Goal: Information Seeking & Learning: Learn about a topic

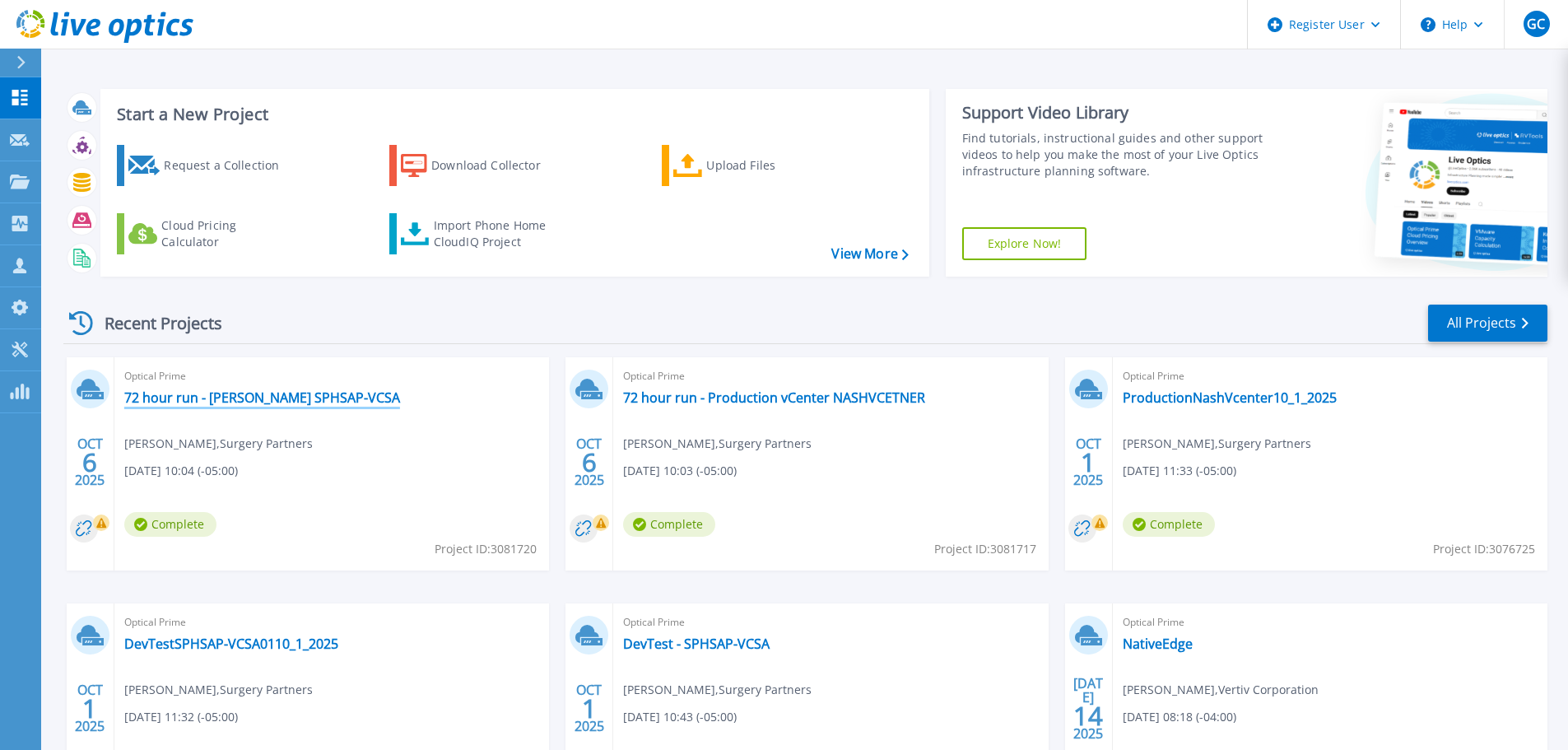
click at [234, 398] on link "72 hour run - [PERSON_NAME] SPHSAP-VCSA" at bounding box center [262, 397] width 276 height 17
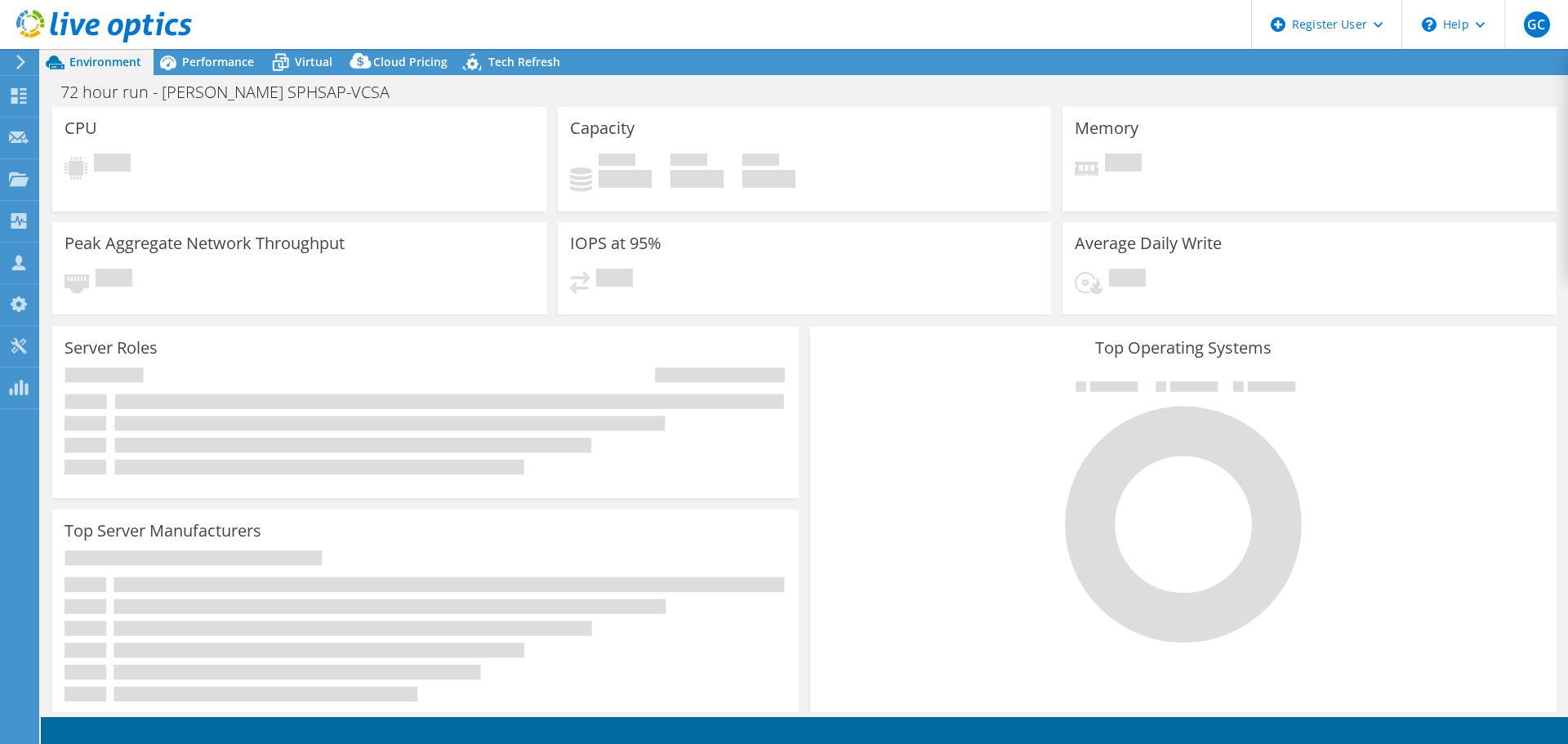
select select "USD"
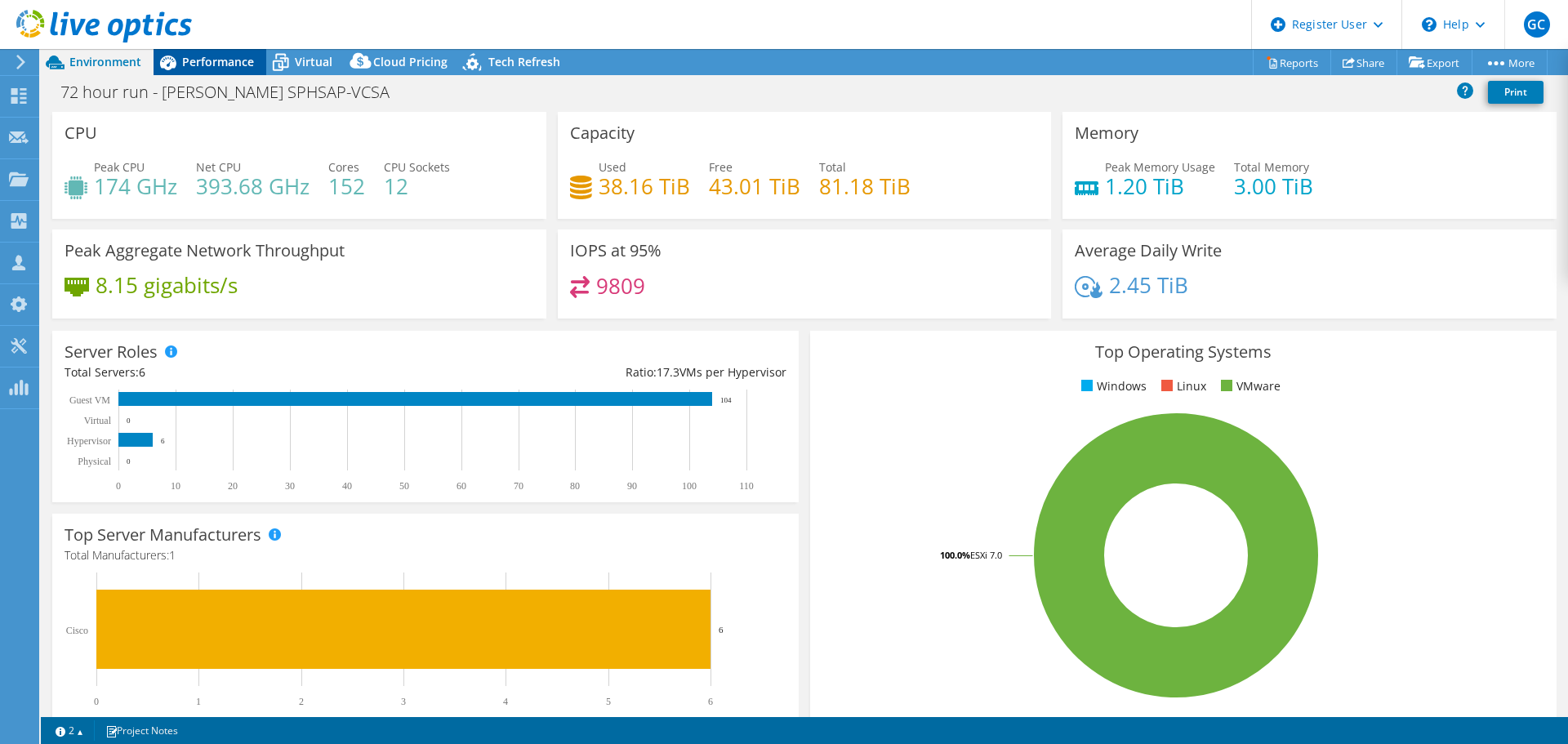
click at [225, 61] on span "Performance" at bounding box center [217, 61] width 72 height 16
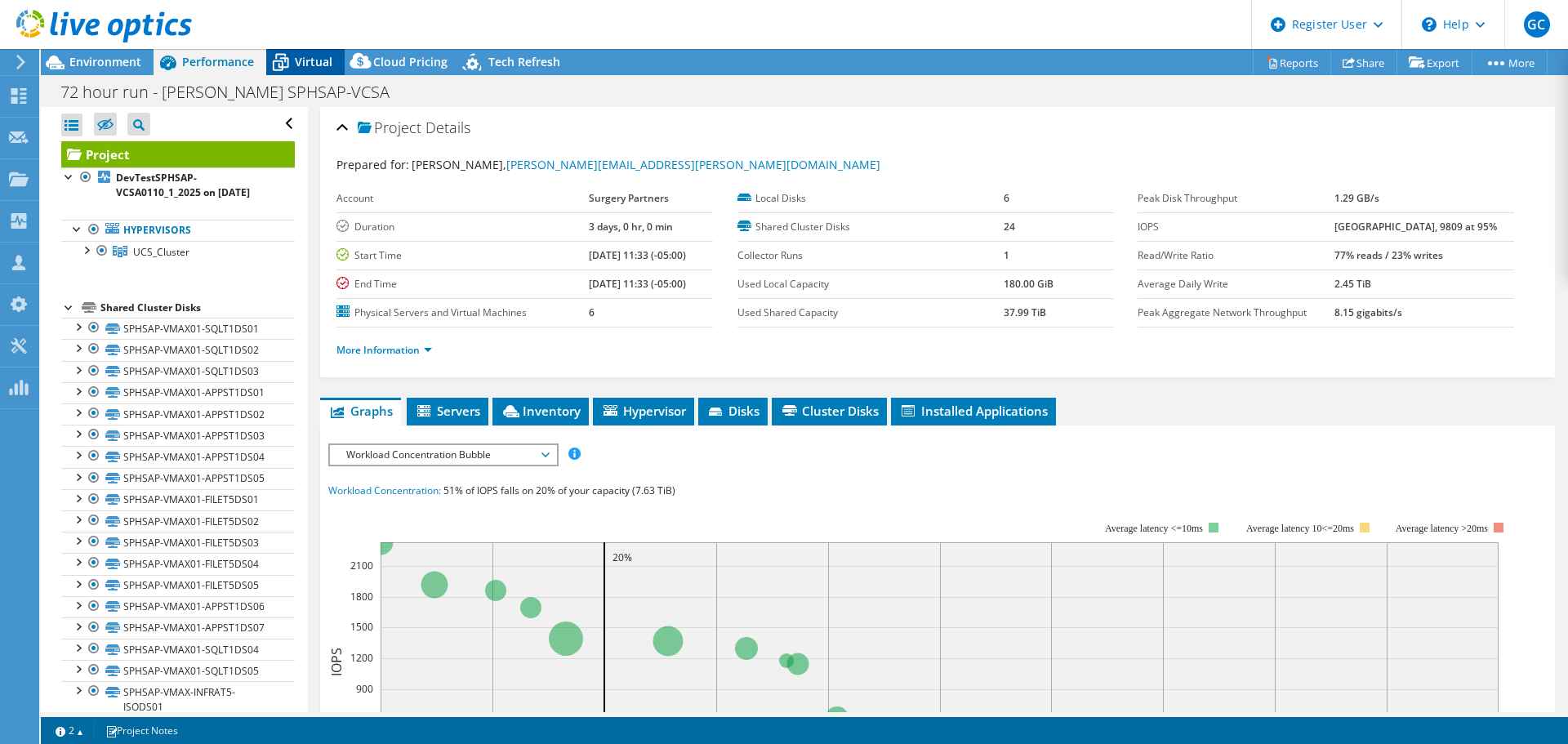
click at [325, 65] on span "Virtual" at bounding box center [313, 61] width 37 height 16
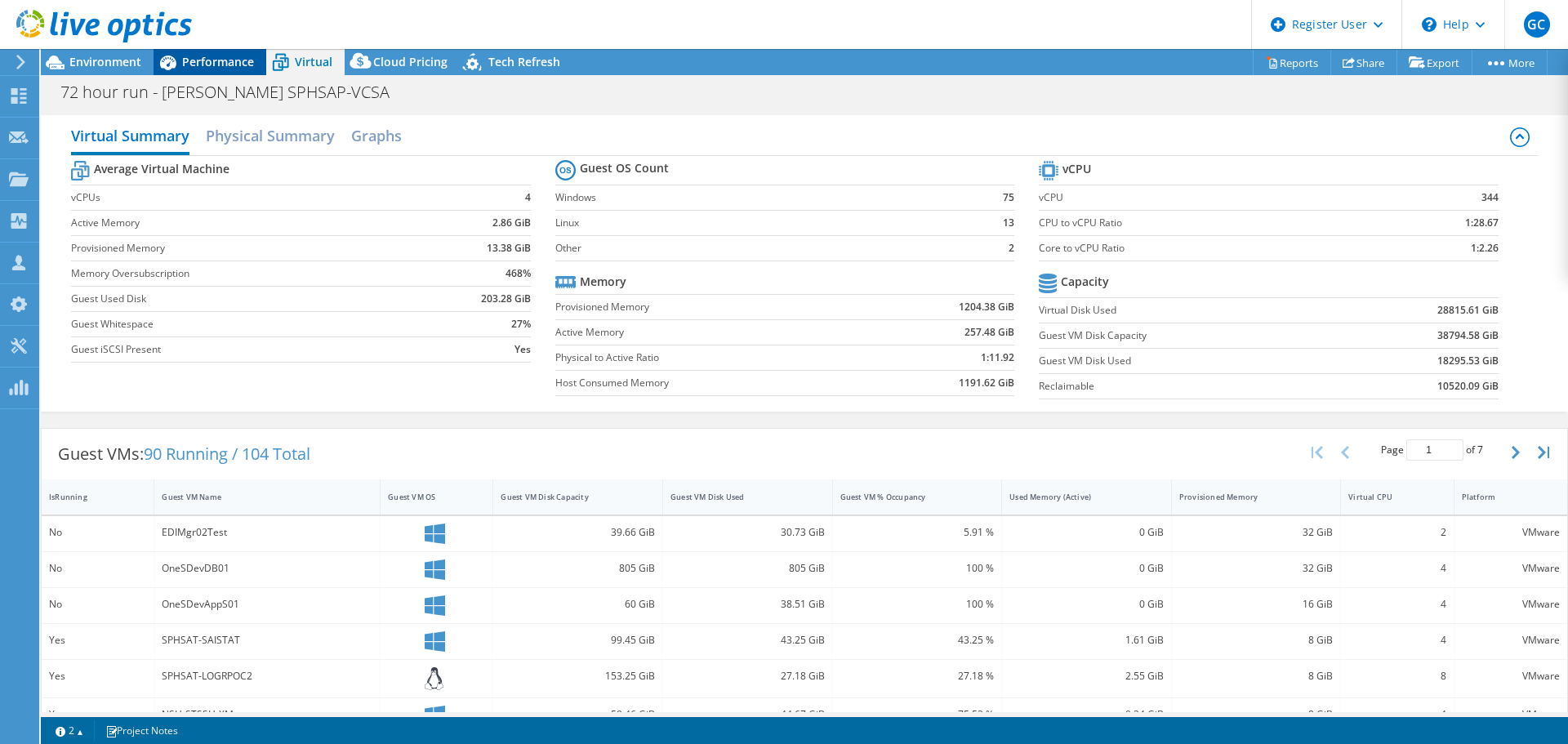
click at [227, 55] on span "Performance" at bounding box center [217, 61] width 72 height 16
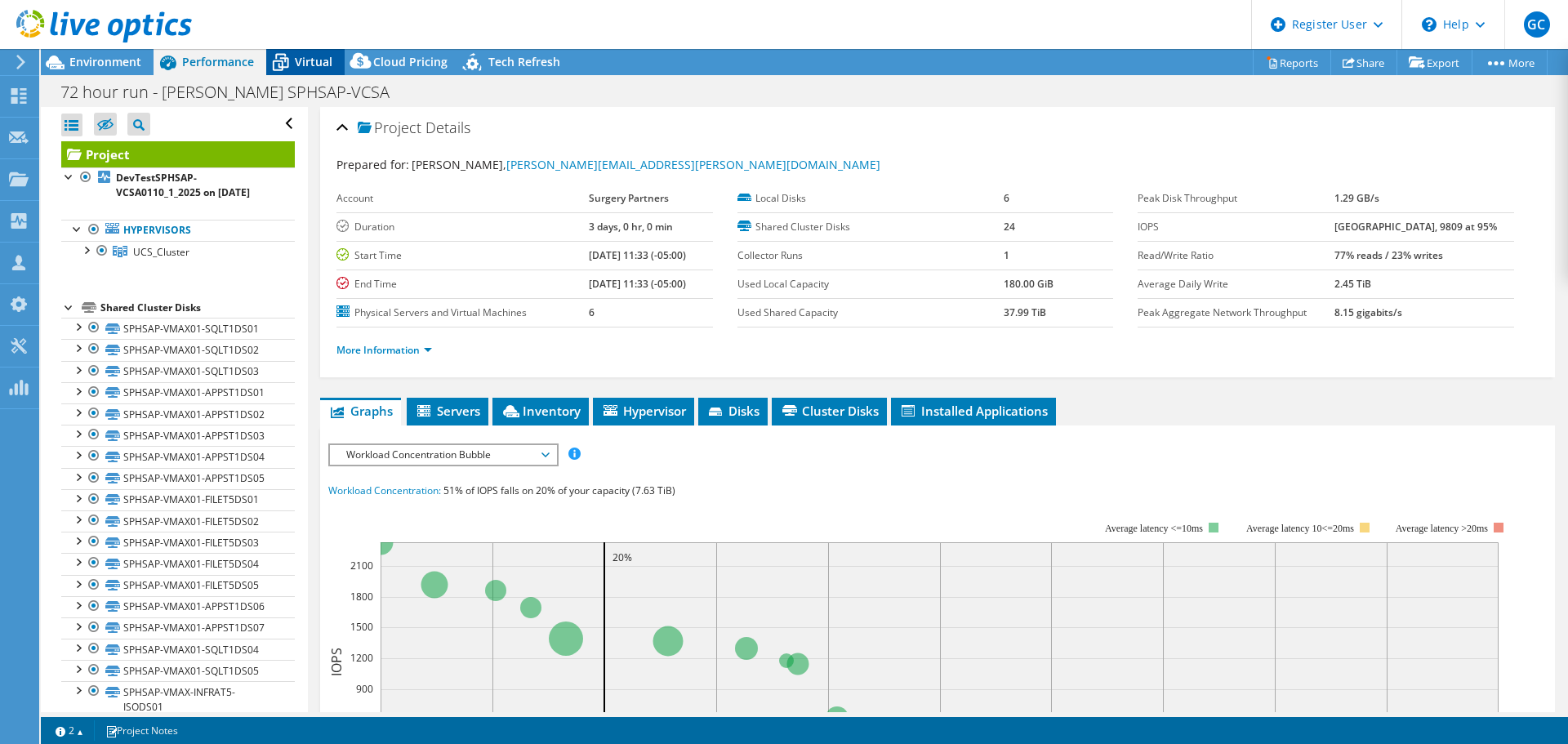
click at [303, 67] on span "Virtual" at bounding box center [313, 61] width 37 height 16
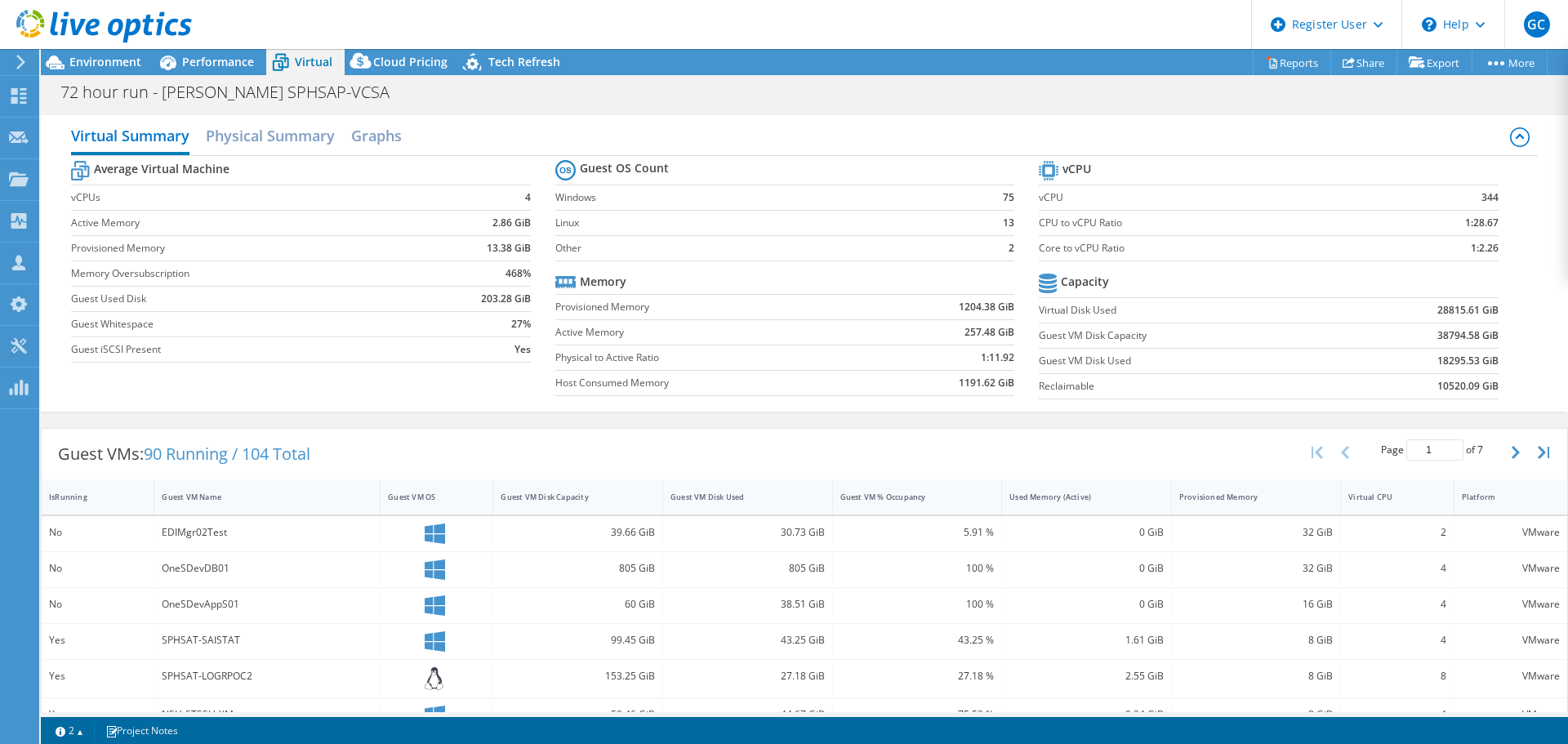
click at [90, 17] on icon at bounding box center [104, 26] width 176 height 34
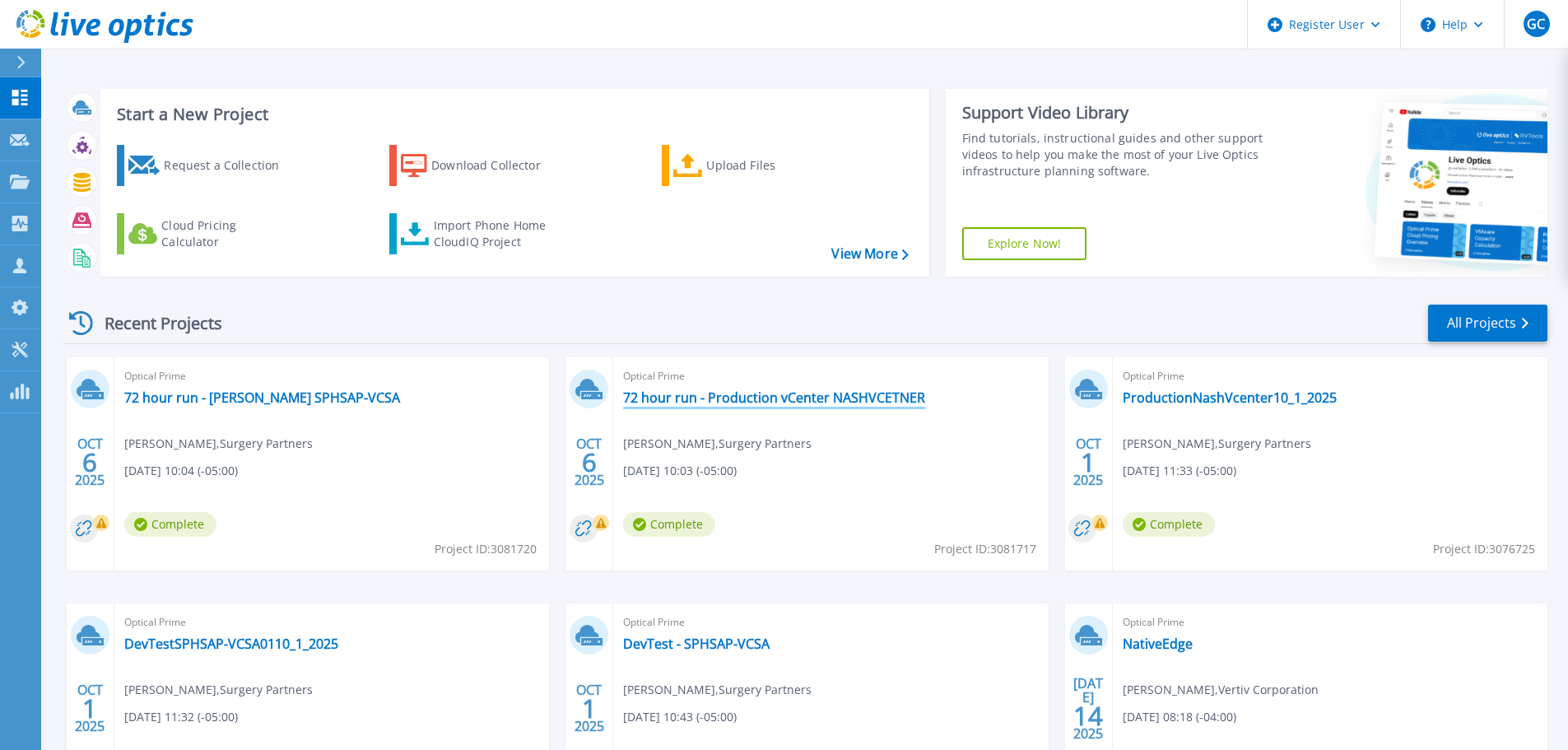
click at [703, 397] on link "72 hour run - Production vCenter NASHVCETNER" at bounding box center [774, 397] width 302 height 17
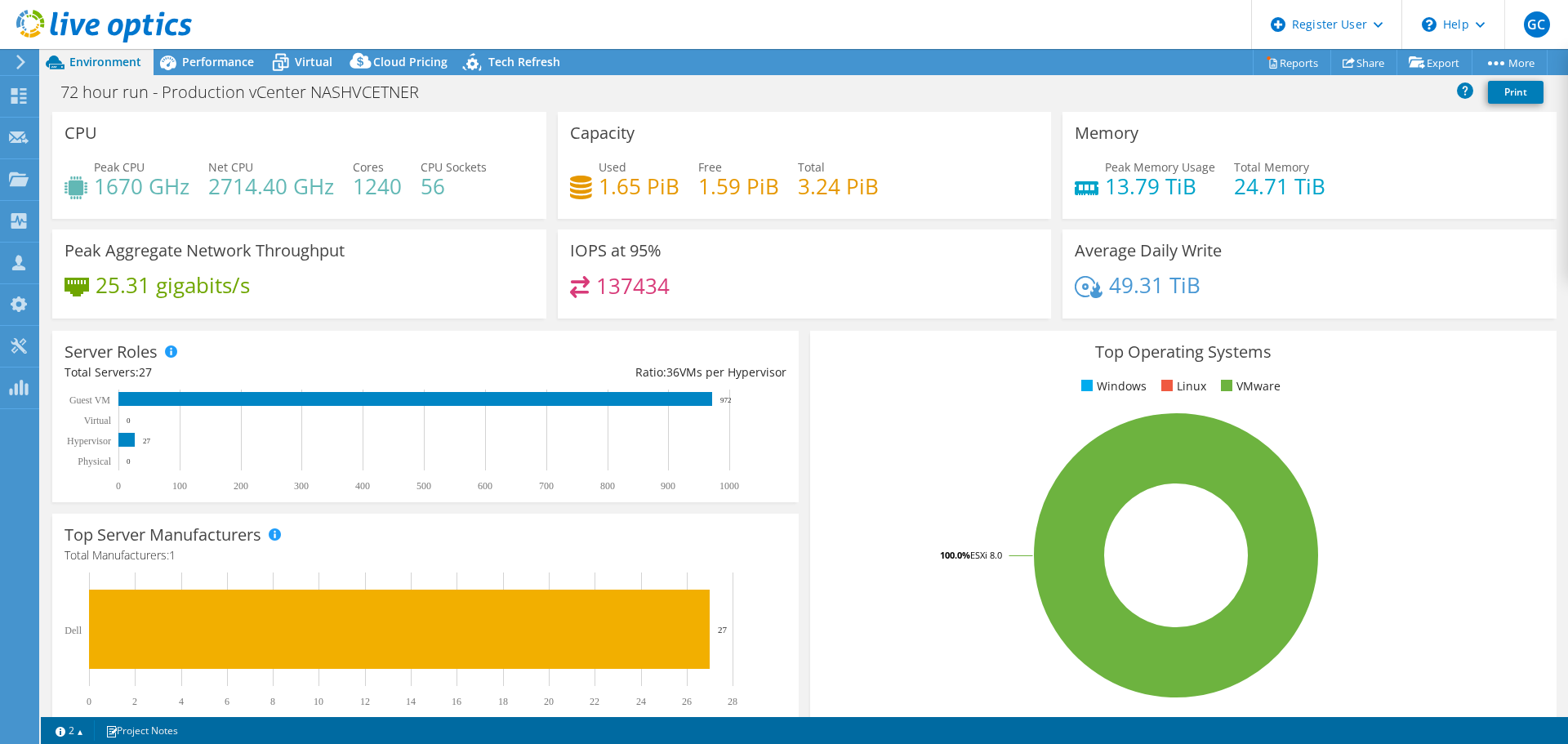
click at [772, 262] on div "IOPS at 95% 137434" at bounding box center [804, 274] width 494 height 89
click at [213, 66] on span "Performance" at bounding box center [217, 61] width 72 height 16
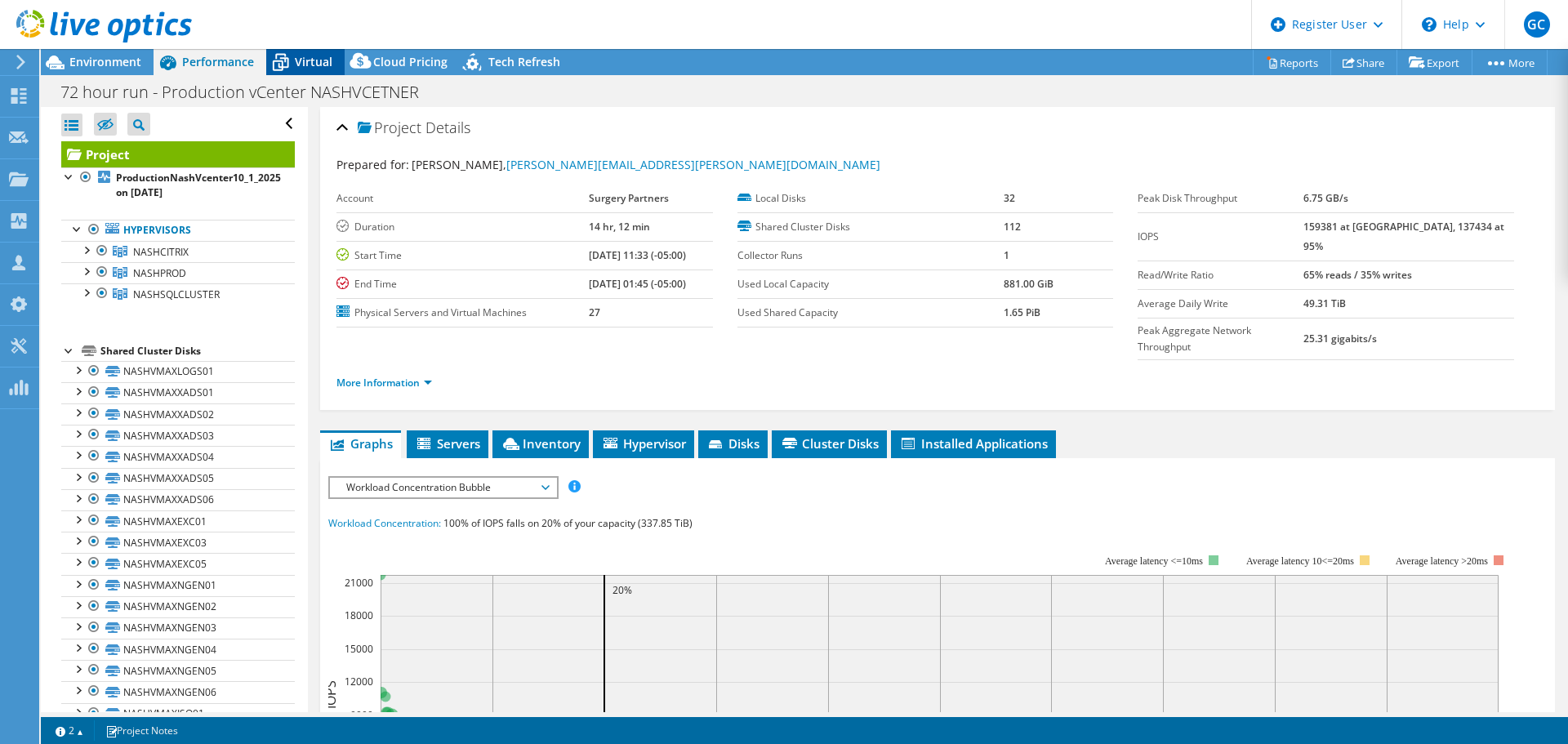
click at [305, 65] on span "Virtual" at bounding box center [313, 61] width 37 height 16
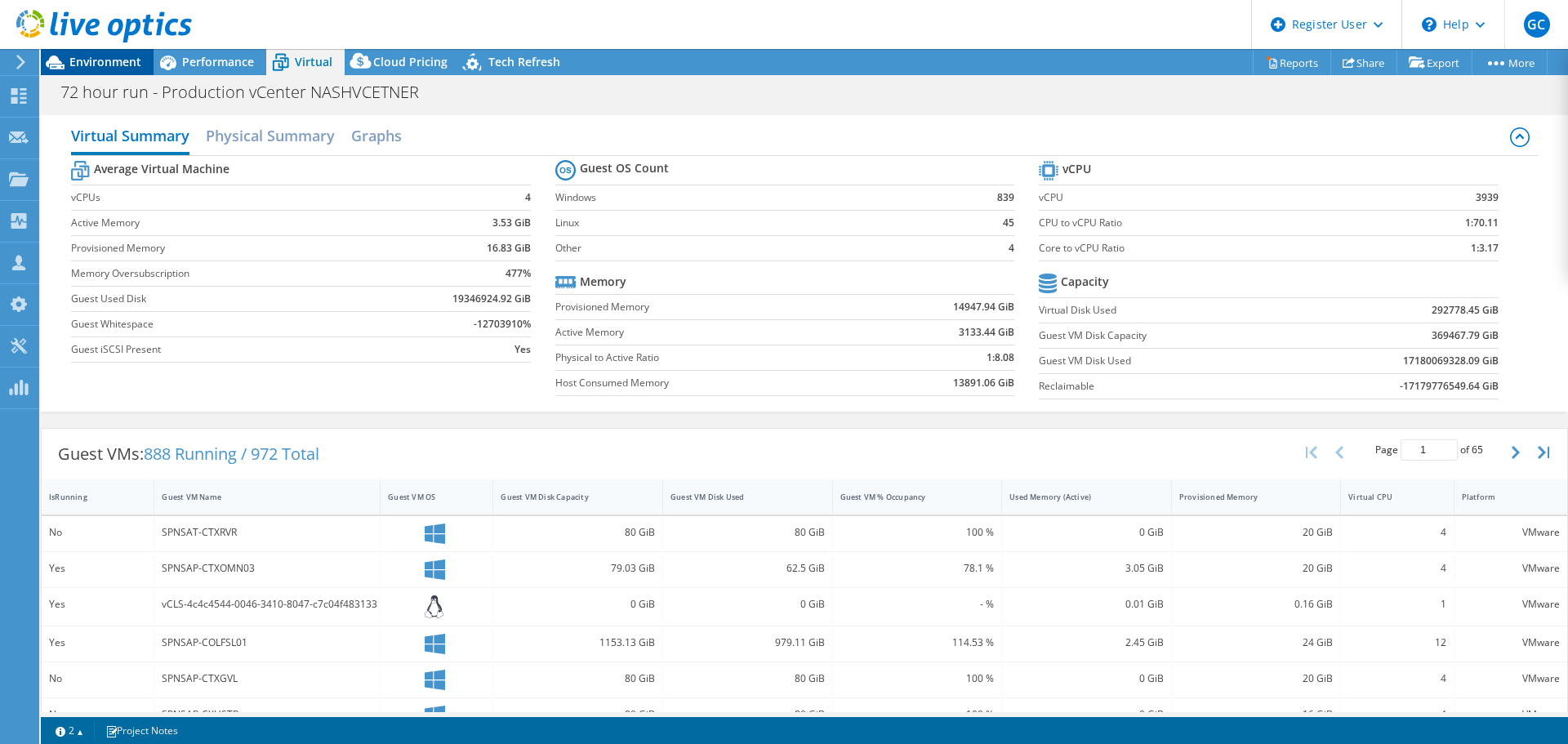
click at [87, 63] on span "Environment" at bounding box center [105, 61] width 72 height 16
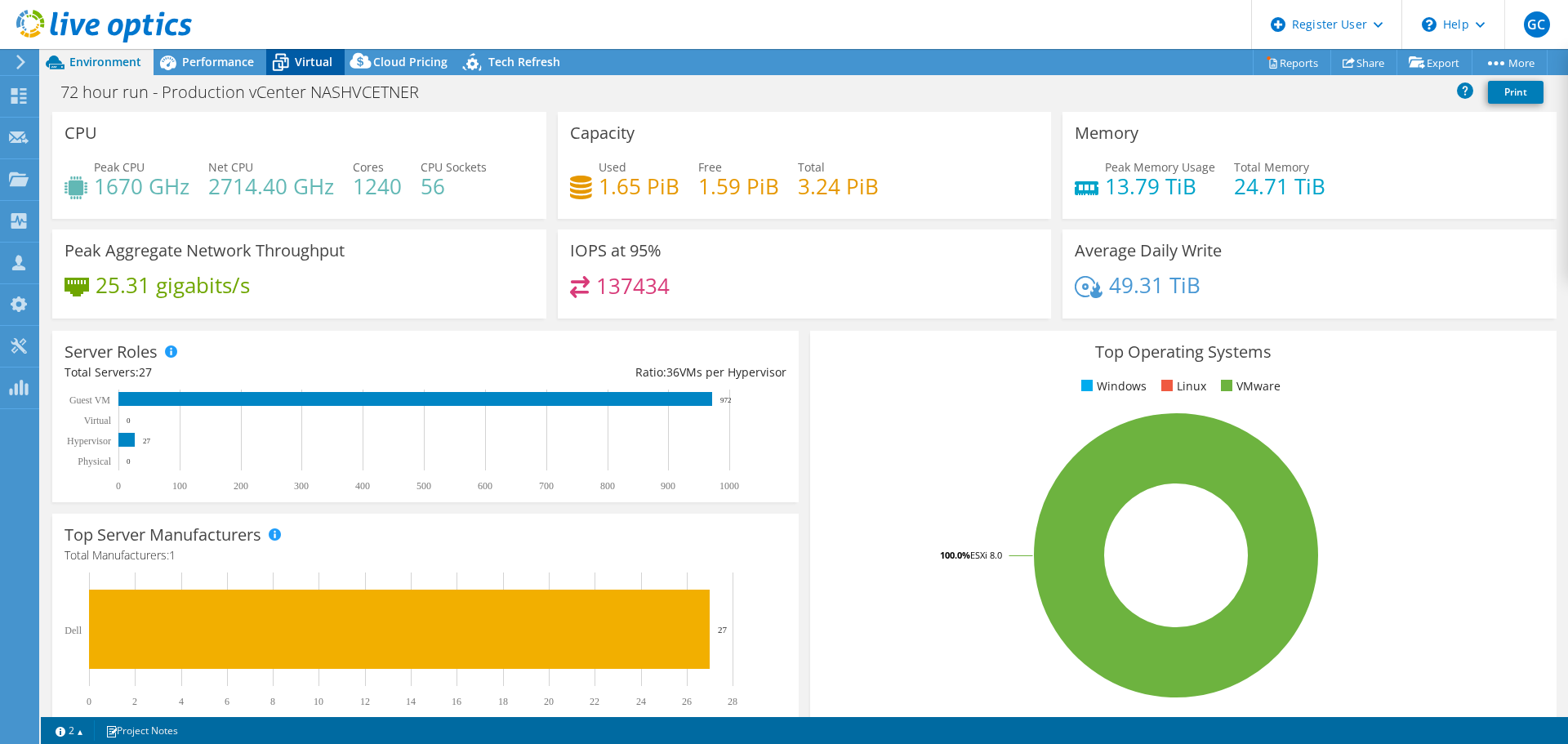
click at [295, 63] on span "Virtual" at bounding box center [313, 61] width 37 height 16
